Goal: Transaction & Acquisition: Subscribe to service/newsletter

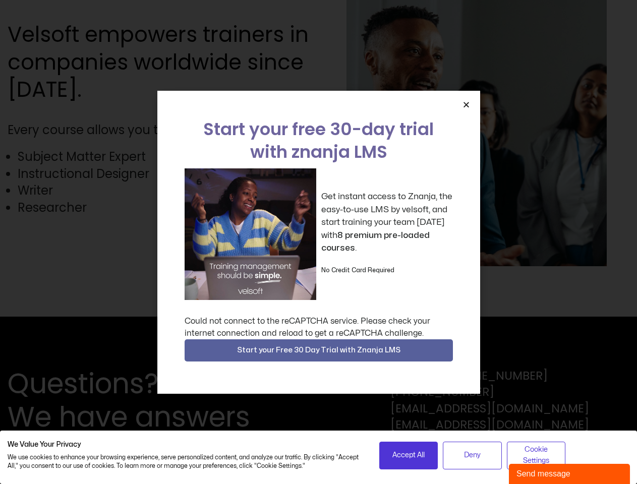
click at [318, 242] on div "Get instant access to Znanja, the easy-to-use LMS by velsoft, and start trainin…" at bounding box center [319, 234] width 268 height 132
click at [466, 104] on icon "Close" at bounding box center [466, 105] width 8 height 8
click at [319, 350] on span "Start your Free 30 Day Trial with Znanja LMS" at bounding box center [318, 350] width 163 height 12
click at [408, 455] on span "Accept All" at bounding box center [408, 455] width 32 height 11
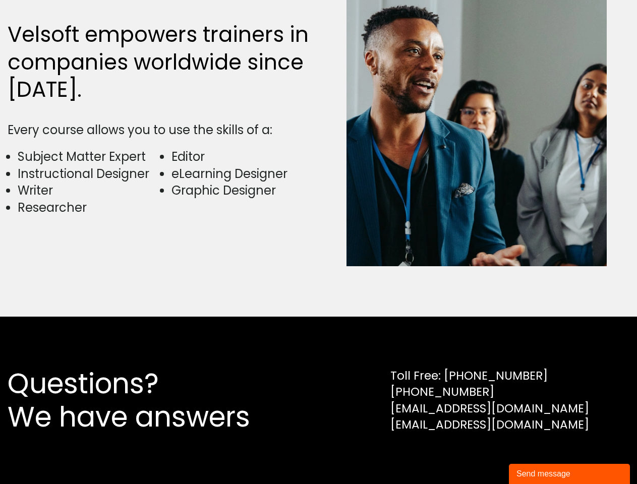
click at [536, 455] on div "Questions? We have answers Toll Free: [PHONE_NUMBER] [PHONE_NUMBER] [EMAIL_ADDR…" at bounding box center [318, 400] width 637 height 167
click at [569, 474] on div "Send message" at bounding box center [569, 474] width 106 height 12
